Goal: Information Seeking & Learning: Learn about a topic

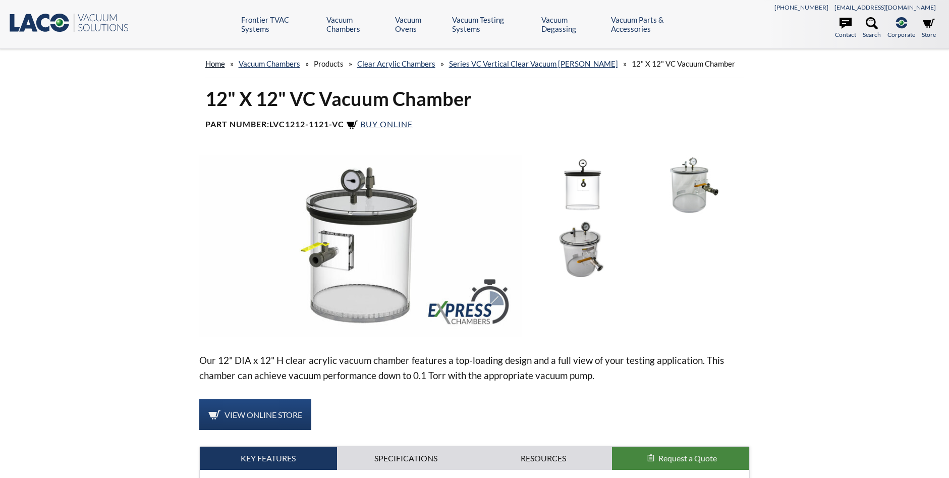
click at [219, 66] on link "home" at bounding box center [215, 63] width 20 height 9
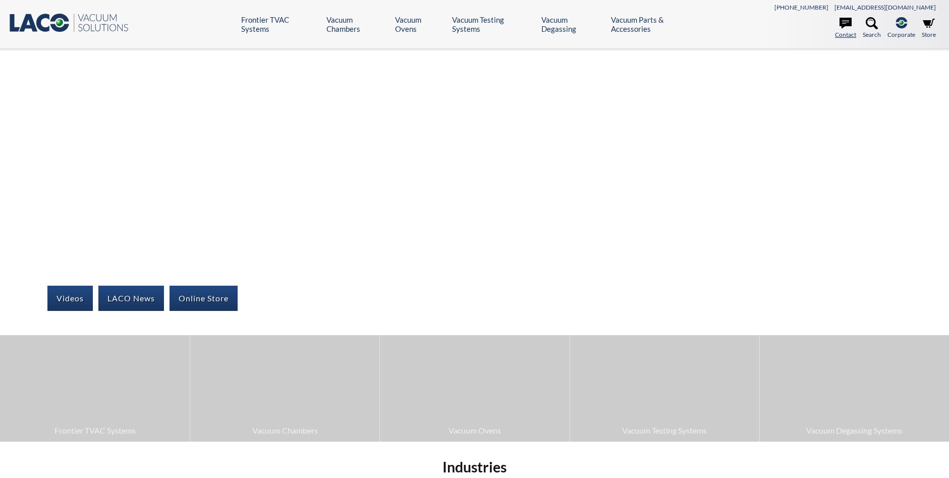
click at [846, 20] on icon at bounding box center [846, 23] width 12 height 11
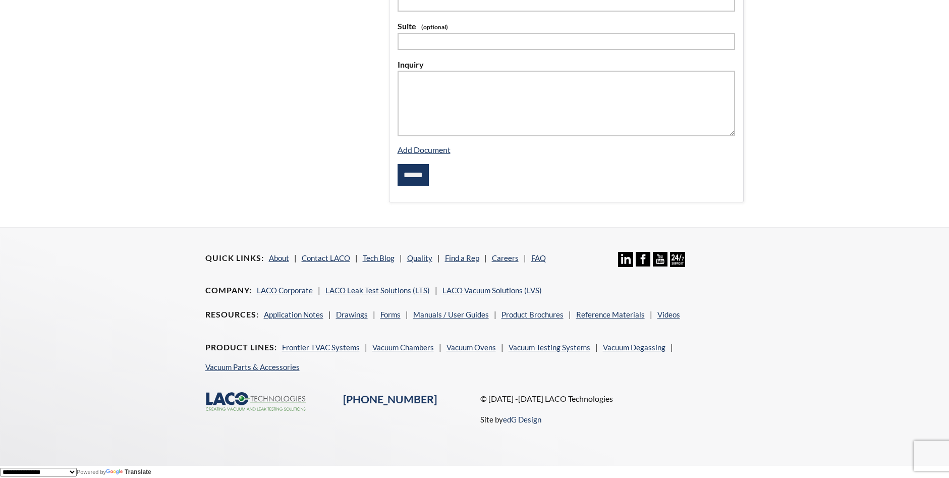
scroll to position [360, 0]
click at [398, 349] on link "Vacuum Chambers" at bounding box center [403, 346] width 62 height 9
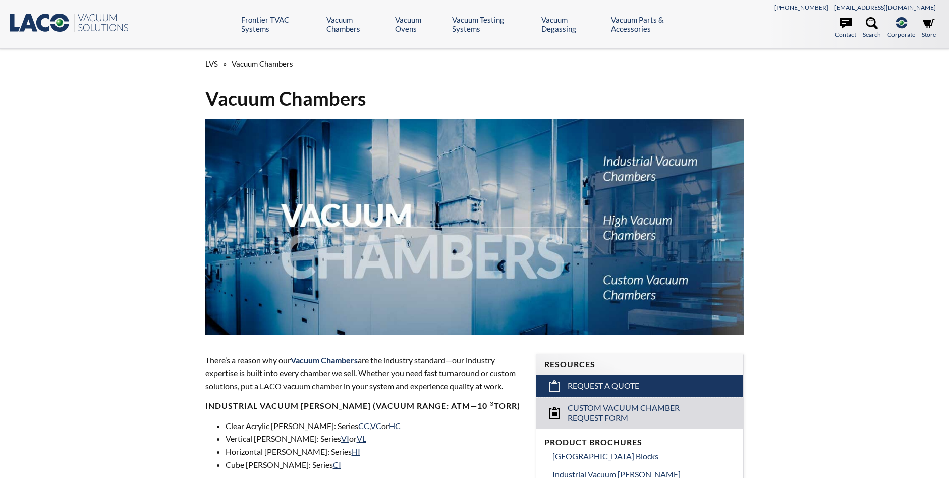
select select "Language Translate Widget"
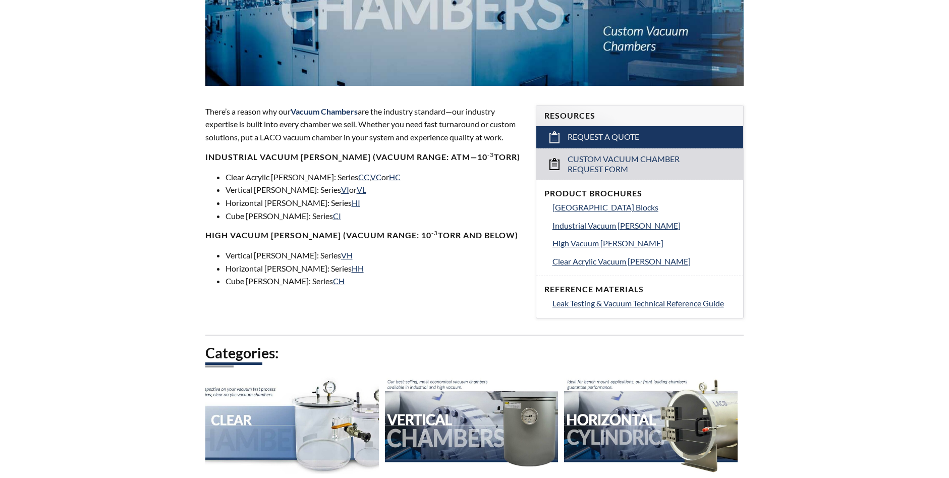
scroll to position [252, 0]
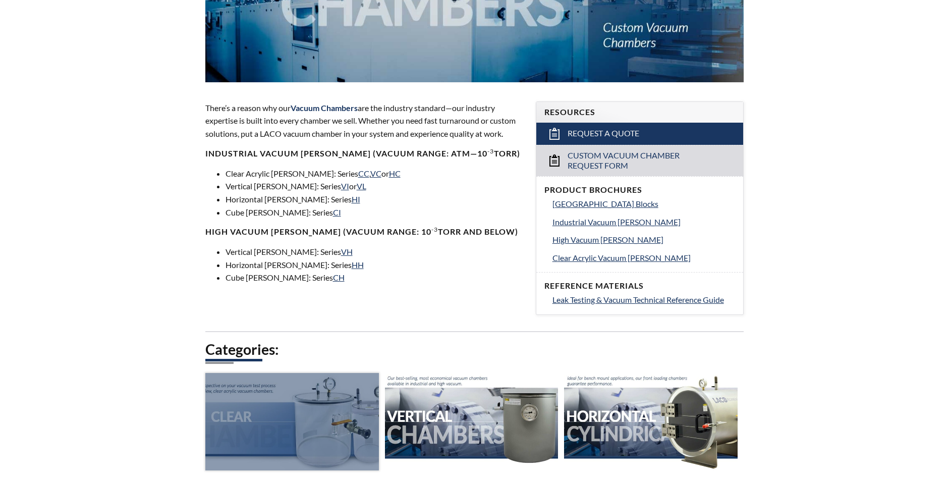
click at [278, 406] on div at bounding box center [292, 421] width 174 height 97
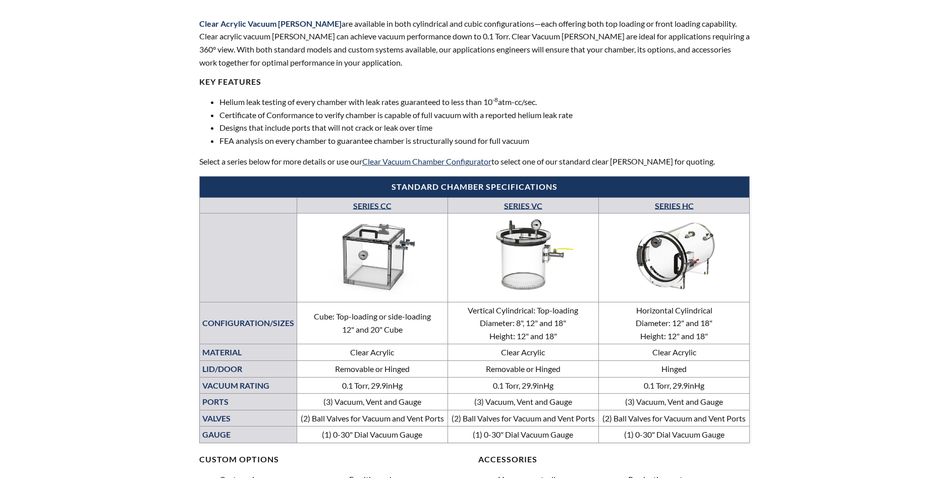
scroll to position [252, 0]
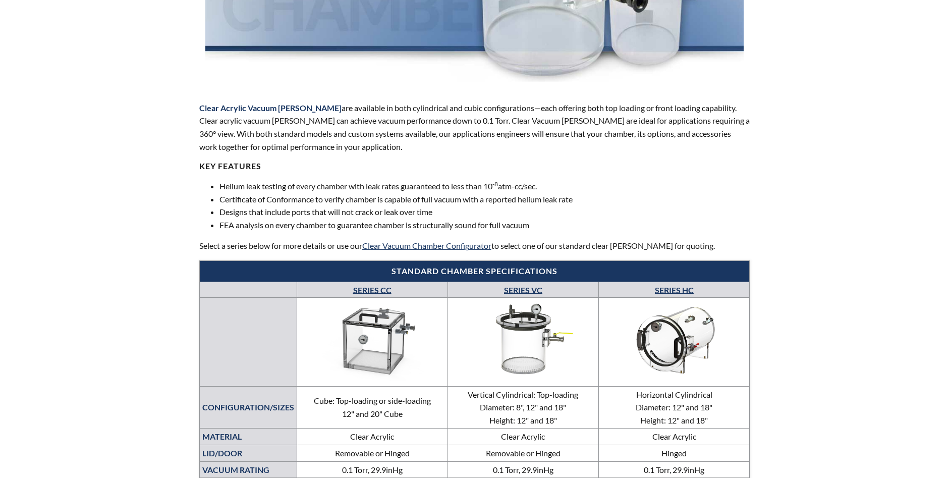
click at [520, 289] on link "SERIES VC" at bounding box center [523, 290] width 38 height 10
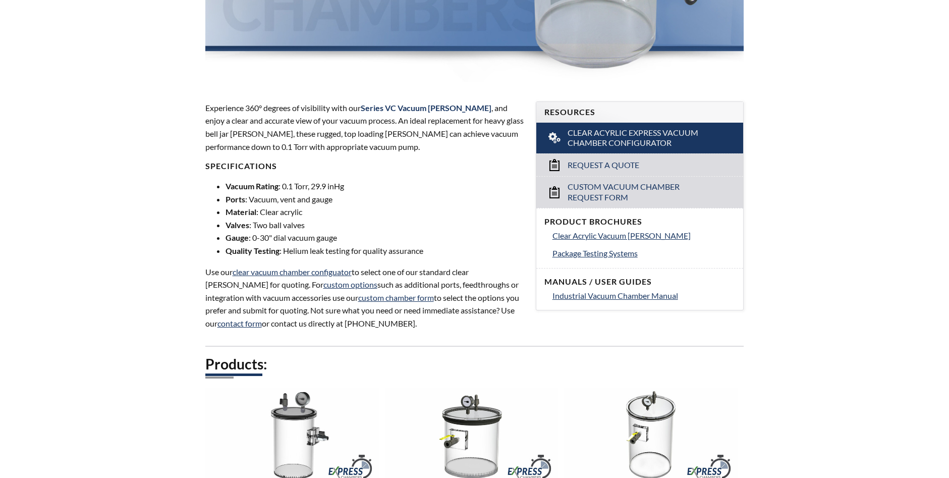
select select "Language Translate Widget"
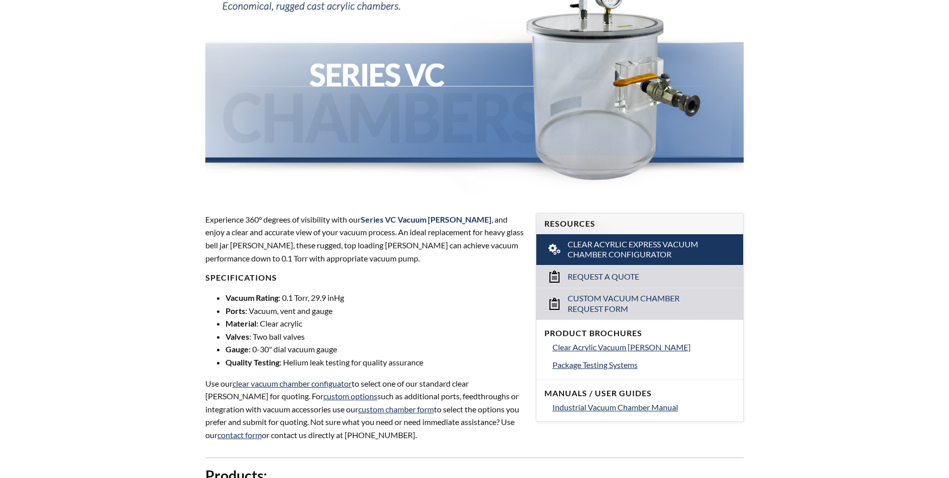
scroll to position [168, 0]
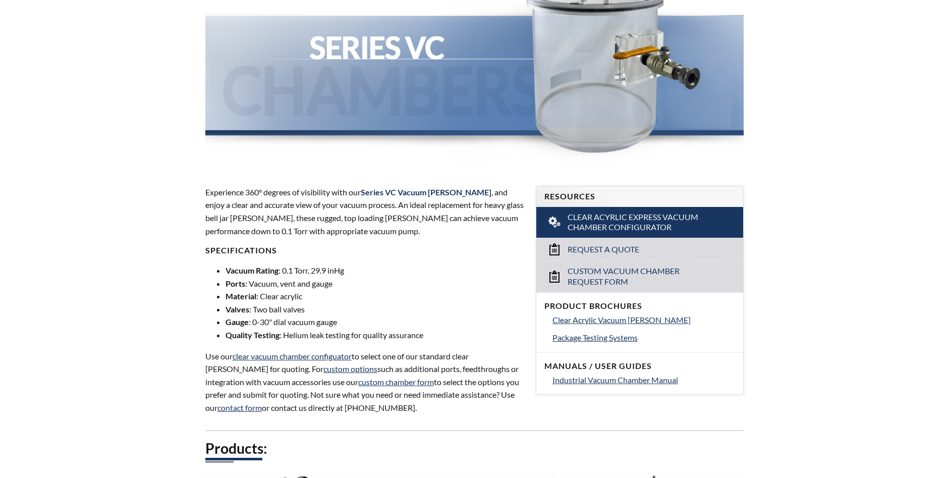
click at [337, 323] on li "Gauge : 0-30" dial vacuum gauge" at bounding box center [375, 321] width 298 height 13
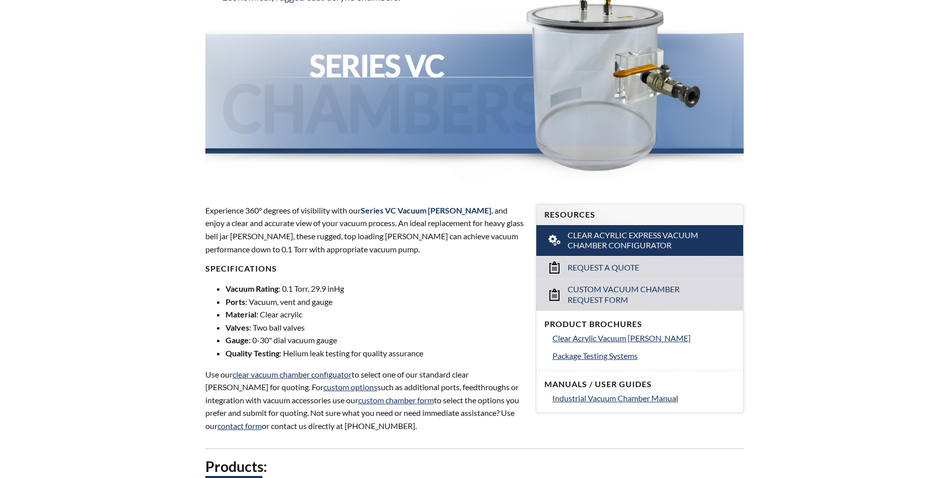
scroll to position [0, 0]
